Goal: Use online tool/utility: Utilize a website feature to perform a specific function

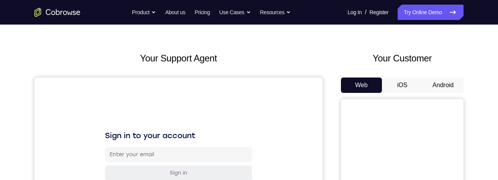
scroll to position [54, 0]
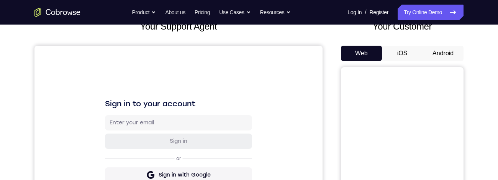
click at [336, 51] on button "Android" at bounding box center [442, 53] width 41 height 15
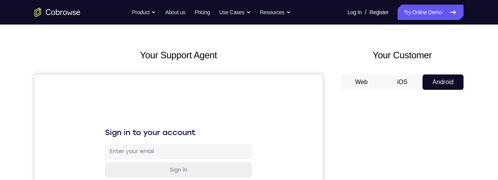
scroll to position [8, 0]
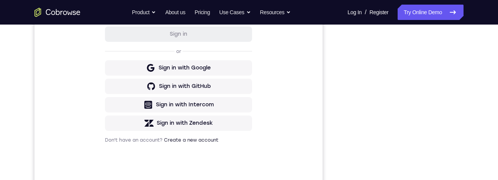
scroll to position [35, 0]
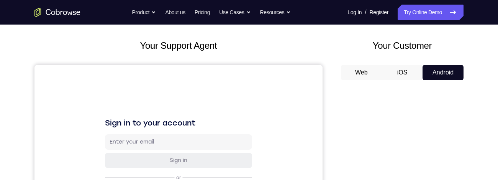
scroll to position [142, 0]
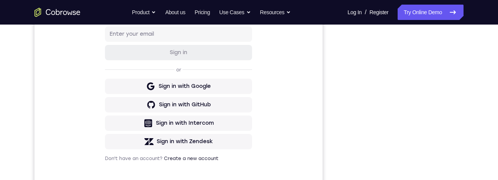
click at [328, 80] on div "Your Support Agent Your Customer Web iOS Android" at bounding box center [248, 72] width 429 height 283
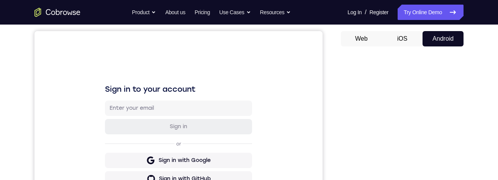
scroll to position [25, 0]
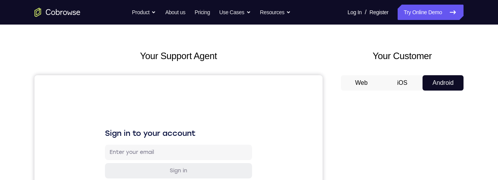
click at [336, 81] on button "iOS" at bounding box center [402, 82] width 41 height 15
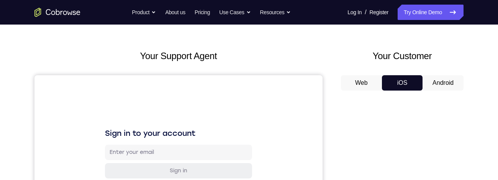
click at [336, 79] on button "Android" at bounding box center [442, 82] width 41 height 15
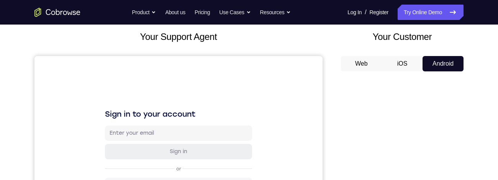
scroll to position [41, 0]
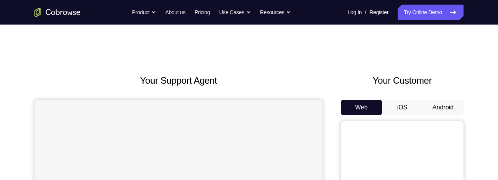
click at [452, 102] on button "Android" at bounding box center [442, 107] width 41 height 15
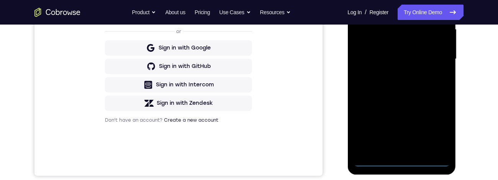
scroll to position [185, 0]
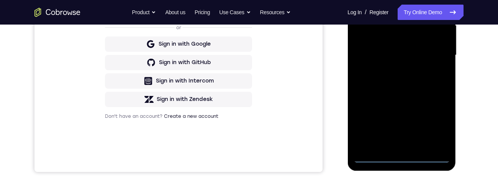
click at [404, 160] on div at bounding box center [401, 55] width 97 height 215
click at [400, 144] on div at bounding box center [401, 55] width 97 height 215
click at [442, 143] on div at bounding box center [401, 55] width 97 height 215
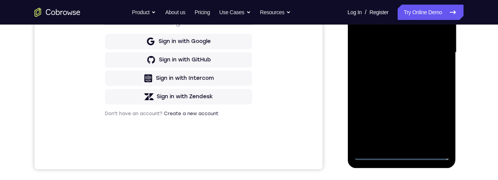
click at [419, 30] on div at bounding box center [401, 52] width 97 height 215
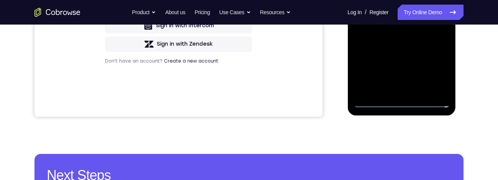
click at [378, 99] on div at bounding box center [401, 0] width 97 height 215
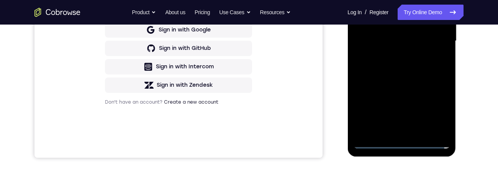
scroll to position [200, 0]
click at [419, 67] on div at bounding box center [401, 40] width 97 height 215
click at [428, 57] on div at bounding box center [401, 41] width 97 height 215
click at [433, 55] on div at bounding box center [401, 41] width 97 height 215
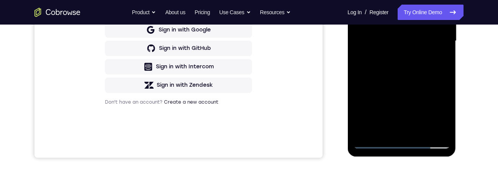
click at [392, 61] on div at bounding box center [401, 41] width 97 height 215
click at [400, 53] on div at bounding box center [401, 41] width 97 height 215
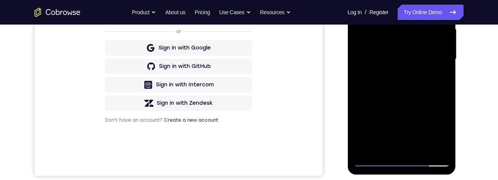
scroll to position [180, 0]
click at [443, 95] on div at bounding box center [401, 59] width 97 height 215
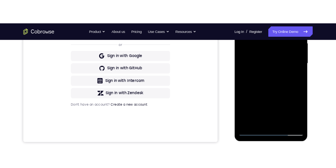
scroll to position [188, 0]
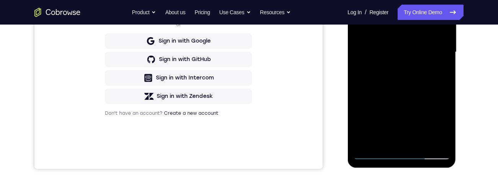
click at [363, 60] on div at bounding box center [401, 52] width 97 height 215
click at [371, 88] on div at bounding box center [401, 52] width 97 height 215
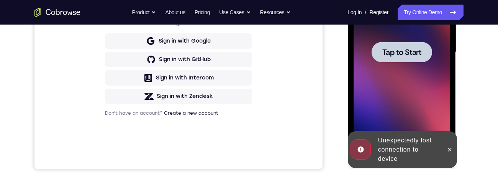
click at [388, 54] on span "Tap to Start" at bounding box center [401, 52] width 39 height 8
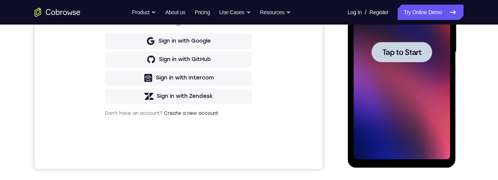
click at [421, 52] on span "Tap to Start" at bounding box center [401, 52] width 39 height 8
click at [415, 52] on span "Tap to Start" at bounding box center [401, 52] width 39 height 8
click at [413, 53] on span "Tap to Start" at bounding box center [401, 52] width 39 height 8
click at [415, 53] on span "Tap to Start" at bounding box center [401, 52] width 39 height 8
click at [413, 55] on span "Tap to Start" at bounding box center [401, 52] width 39 height 8
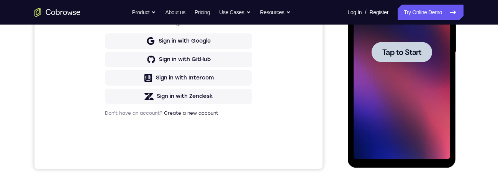
click at [410, 53] on span "Tap to Start" at bounding box center [401, 52] width 39 height 8
click at [413, 53] on span "Tap to Start" at bounding box center [401, 52] width 39 height 8
click at [413, 54] on span "Tap to Start" at bounding box center [401, 52] width 39 height 8
click at [412, 54] on span "Tap to Start" at bounding box center [401, 52] width 39 height 8
click at [411, 56] on span "Tap to Start" at bounding box center [401, 52] width 39 height 8
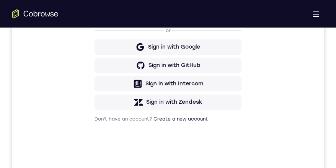
click at [56, 27] on div "Open main menu" at bounding box center [168, 14] width 336 height 28
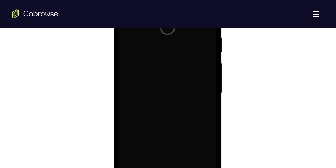
scroll to position [412, 0]
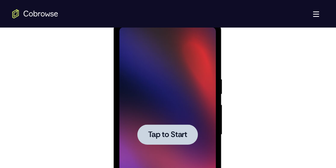
click at [34, 59] on div at bounding box center [168, 134] width 312 height 236
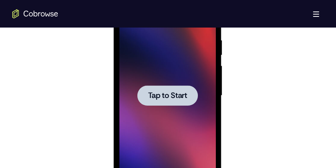
click at [185, 92] on span "Tap to Start" at bounding box center [167, 96] width 39 height 8
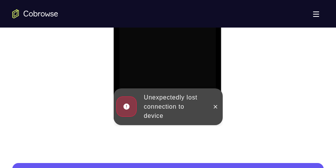
scroll to position [543, 0]
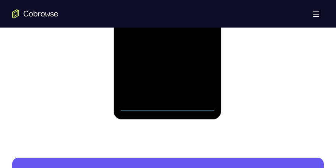
click at [172, 107] on div at bounding box center [167, 4] width 97 height 215
click at [168, 89] on div at bounding box center [167, 4] width 97 height 215
click at [208, 91] on div at bounding box center [167, 4] width 97 height 215
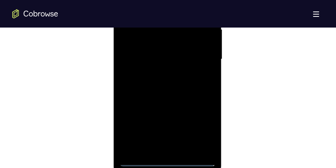
scroll to position [467, 0]
click at [182, 98] on div at bounding box center [167, 79] width 97 height 215
click at [169, 99] on div at bounding box center [167, 79] width 97 height 215
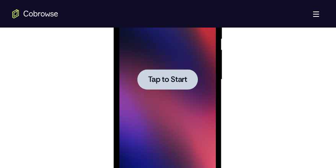
click at [30, 75] on div at bounding box center [168, 79] width 312 height 236
click at [188, 75] on div at bounding box center [167, 79] width 61 height 20
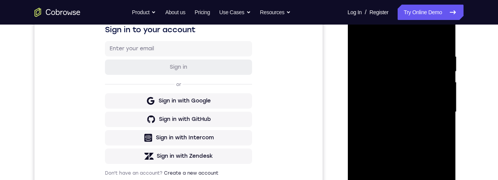
scroll to position [213, 0]
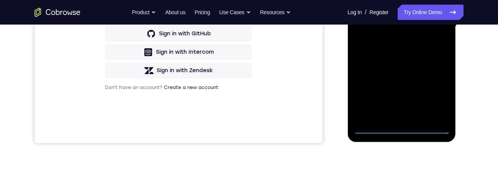
click at [404, 129] on div at bounding box center [401, 26] width 97 height 215
click at [402, 116] on div at bounding box center [401, 26] width 97 height 215
click at [444, 113] on div at bounding box center [401, 26] width 97 height 215
click at [428, 52] on div at bounding box center [401, 27] width 97 height 215
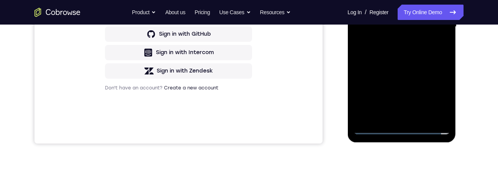
click at [370, 43] on div at bounding box center [401, 27] width 97 height 215
click at [414, 87] on div at bounding box center [401, 27] width 97 height 215
click at [419, 93] on div at bounding box center [401, 27] width 97 height 215
click at [394, 27] on div at bounding box center [401, 27] width 97 height 215
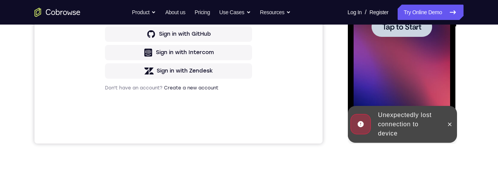
click at [398, 38] on div at bounding box center [401, 27] width 97 height 215
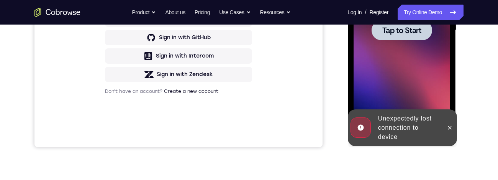
scroll to position [210, 0]
click at [449, 127] on icon at bounding box center [449, 126] width 3 height 3
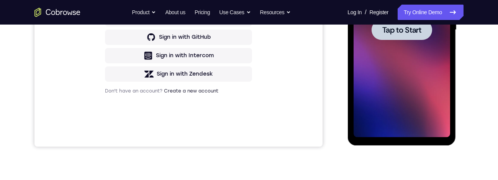
click at [417, 33] on span "Tap to Start" at bounding box center [401, 30] width 39 height 8
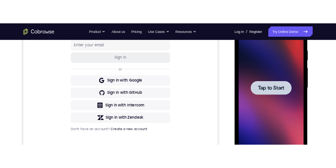
scroll to position [110, 0]
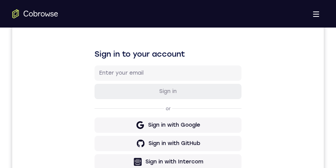
click at [81, 61] on div "Sign in to your account Sign in or Sign in with Google Sign in with GitHub Sign…" at bounding box center [168, 124] width 312 height 257
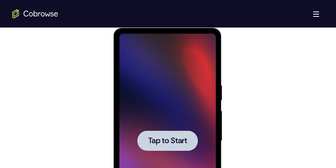
scroll to position [501, 0]
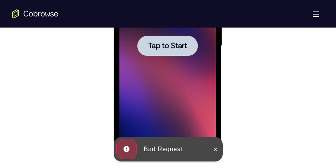
click at [150, 43] on span "Tap to Start" at bounding box center [167, 46] width 39 height 8
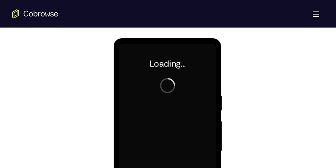
scroll to position [393, 0]
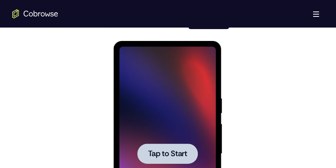
click at [80, 54] on div at bounding box center [168, 153] width 312 height 236
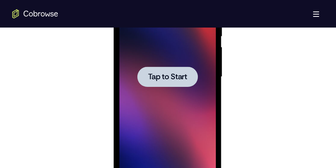
click at [142, 84] on div at bounding box center [167, 77] width 61 height 20
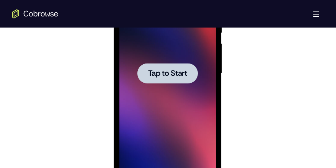
click at [150, 66] on div at bounding box center [167, 73] width 61 height 20
click at [146, 72] on div at bounding box center [167, 73] width 61 height 20
click at [148, 70] on span "Tap to Start" at bounding box center [167, 74] width 39 height 8
click at [150, 70] on span "Tap to Start" at bounding box center [167, 74] width 39 height 8
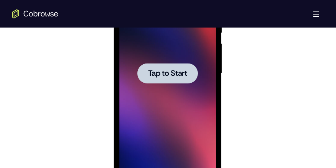
click at [149, 72] on span "Tap to Start" at bounding box center [167, 74] width 39 height 8
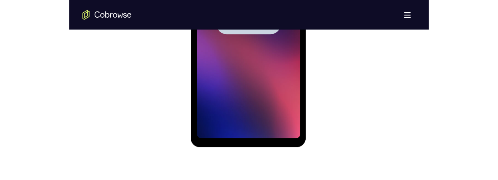
scroll to position [493, 0]
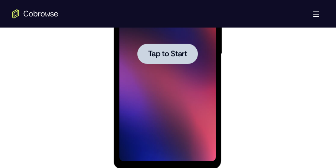
click at [188, 53] on div at bounding box center [167, 54] width 61 height 20
click at [191, 55] on div at bounding box center [167, 54] width 61 height 20
click at [191, 61] on div at bounding box center [167, 54] width 61 height 20
click at [191, 56] on div at bounding box center [167, 54] width 61 height 20
click at [190, 56] on div at bounding box center [167, 54] width 61 height 20
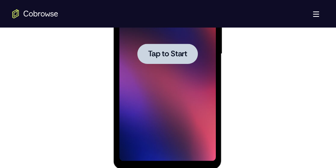
click at [191, 53] on div at bounding box center [167, 54] width 61 height 20
click at [191, 51] on div at bounding box center [167, 54] width 61 height 20
click at [192, 53] on div at bounding box center [167, 54] width 61 height 20
click at [192, 51] on div at bounding box center [167, 54] width 61 height 20
click at [197, 53] on div at bounding box center [167, 54] width 61 height 20
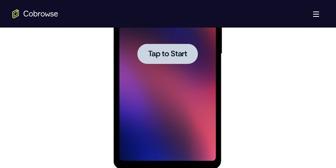
click at [201, 56] on div at bounding box center [167, 54] width 97 height 215
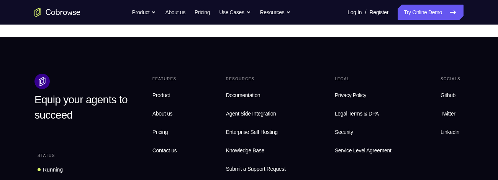
scroll to position [484, 0]
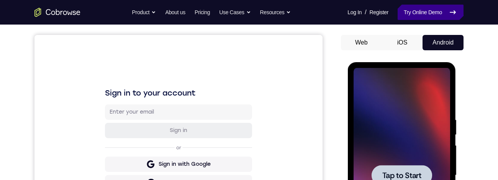
click at [446, 10] on link "Try Online Demo" at bounding box center [431, 12] width 66 height 15
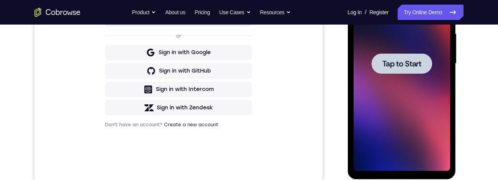
click at [419, 63] on span "Tap to Start" at bounding box center [401, 64] width 39 height 8
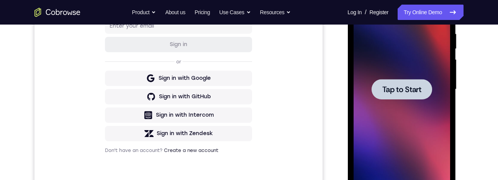
click at [419, 88] on span "Tap to Start" at bounding box center [401, 89] width 39 height 8
click at [425, 85] on div at bounding box center [401, 89] width 61 height 20
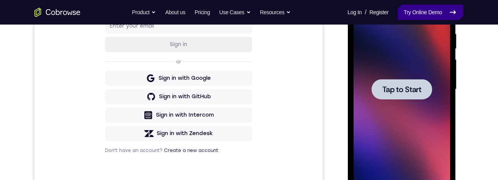
click at [436, 13] on link "Try Online Demo" at bounding box center [431, 12] width 66 height 15
click at [427, 11] on link "Try Online Demo" at bounding box center [431, 12] width 66 height 15
